Goal: Task Accomplishment & Management: Use online tool/utility

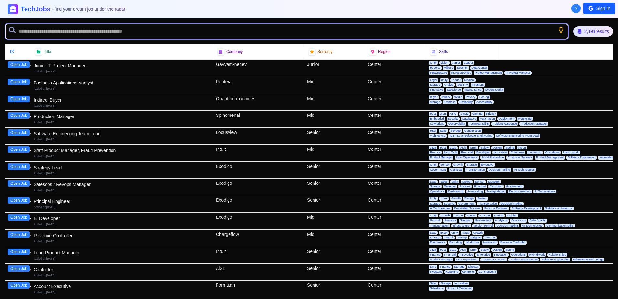
click at [141, 33] on input "text" at bounding box center [286, 32] width 563 height 16
type input "**"
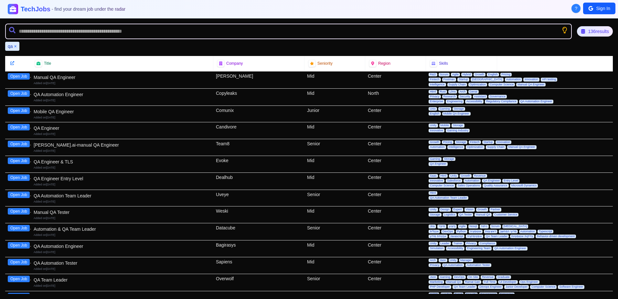
click at [20, 74] on button "Open Job" at bounding box center [19, 76] width 22 height 6
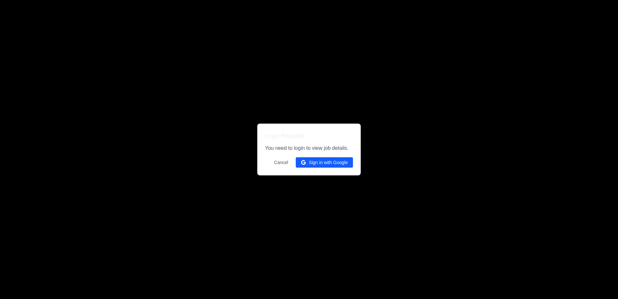
click at [321, 161] on button "Sign in with Google" at bounding box center [324, 162] width 57 height 10
